Goal: Task Accomplishment & Management: Manage account settings

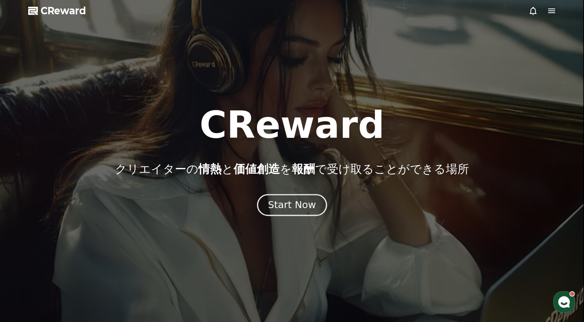
click at [292, 203] on div "Start Now" at bounding box center [292, 204] width 48 height 13
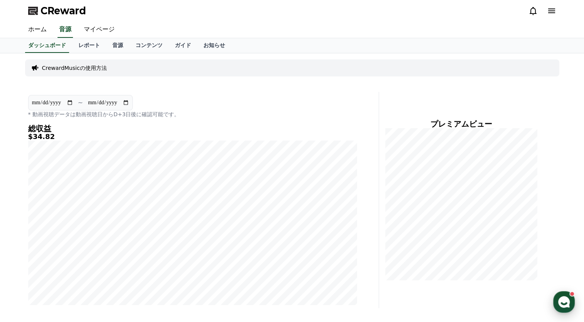
click at [562, 305] on use "button" at bounding box center [564, 302] width 12 height 12
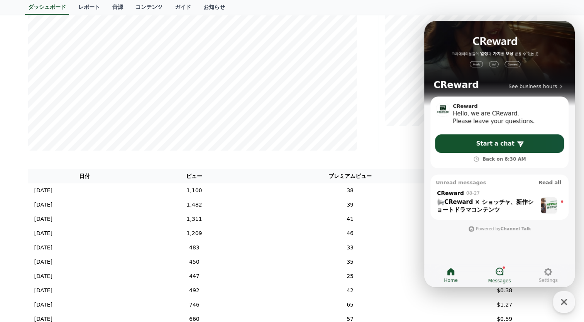
click at [501, 272] on icon at bounding box center [499, 271] width 9 height 9
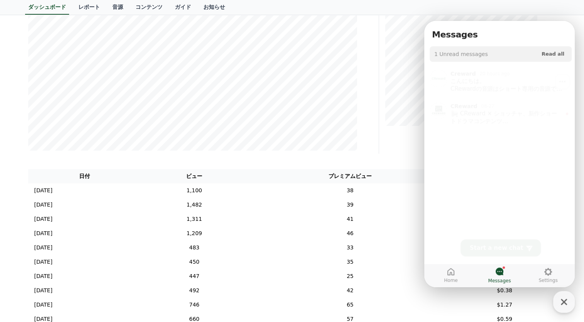
click at [515, 78] on div "こんにちは。 CRewardの音源はショート専用の音源です。 ロングフォームでの利用が確認されています。 ロングフォームもショートと似た仕組みで収益が発生する…" at bounding box center [509, 82] width 117 height 15
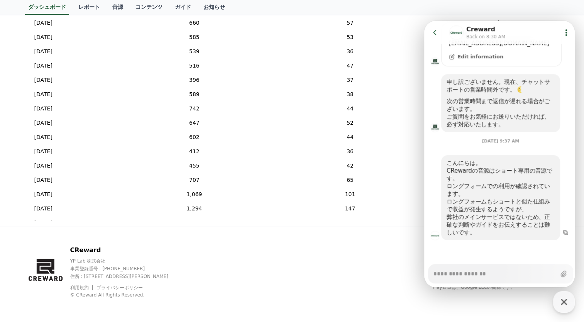
scroll to position [296, 0]
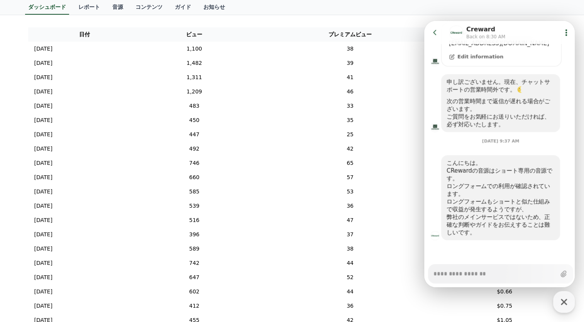
click at [434, 166] on div at bounding box center [432, 197] width 17 height 85
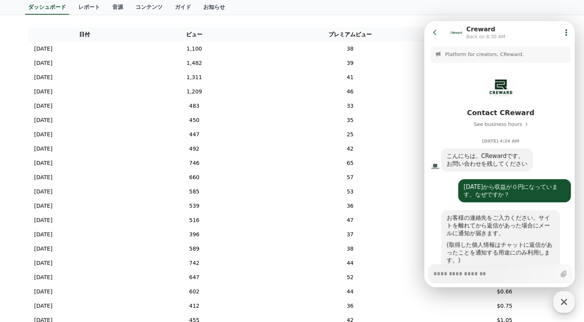
drag, startPoint x: 566, startPoint y: 304, endPoint x: 561, endPoint y: 298, distance: 7.8
click at [565, 304] on icon "button" at bounding box center [564, 302] width 14 height 14
type textarea "*"
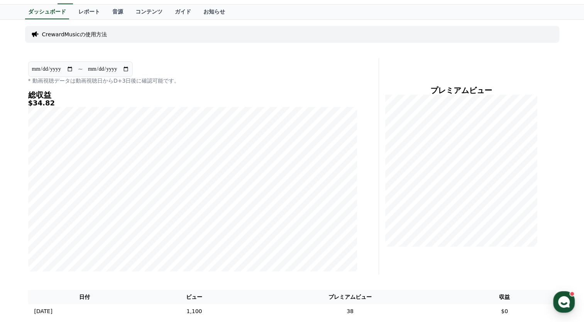
scroll to position [0, 0]
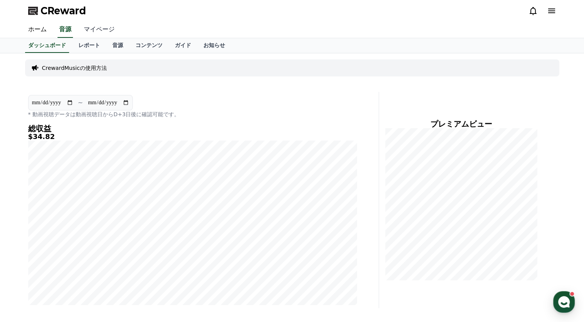
click at [88, 31] on link "マイページ" at bounding box center [99, 30] width 43 height 16
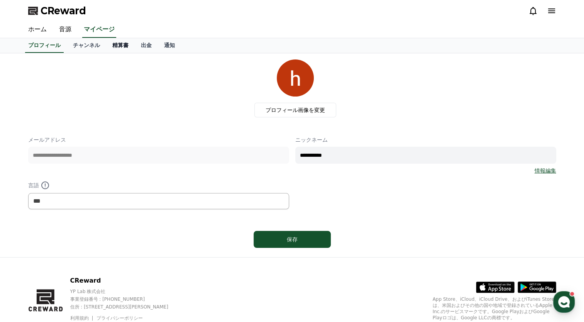
click at [108, 44] on link "精算書" at bounding box center [120, 45] width 29 height 15
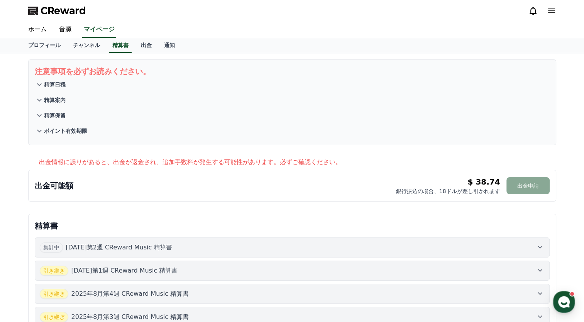
click at [337, 171] on div "出金可能額 $ 38.74 銀行振込の場合、18ドルが差し引かれます 出金申請 $ 38.74 出金申請 銀行振込の場合、18ドルが差し引かれます" at bounding box center [292, 186] width 528 height 32
